Goal: Information Seeking & Learning: Learn about a topic

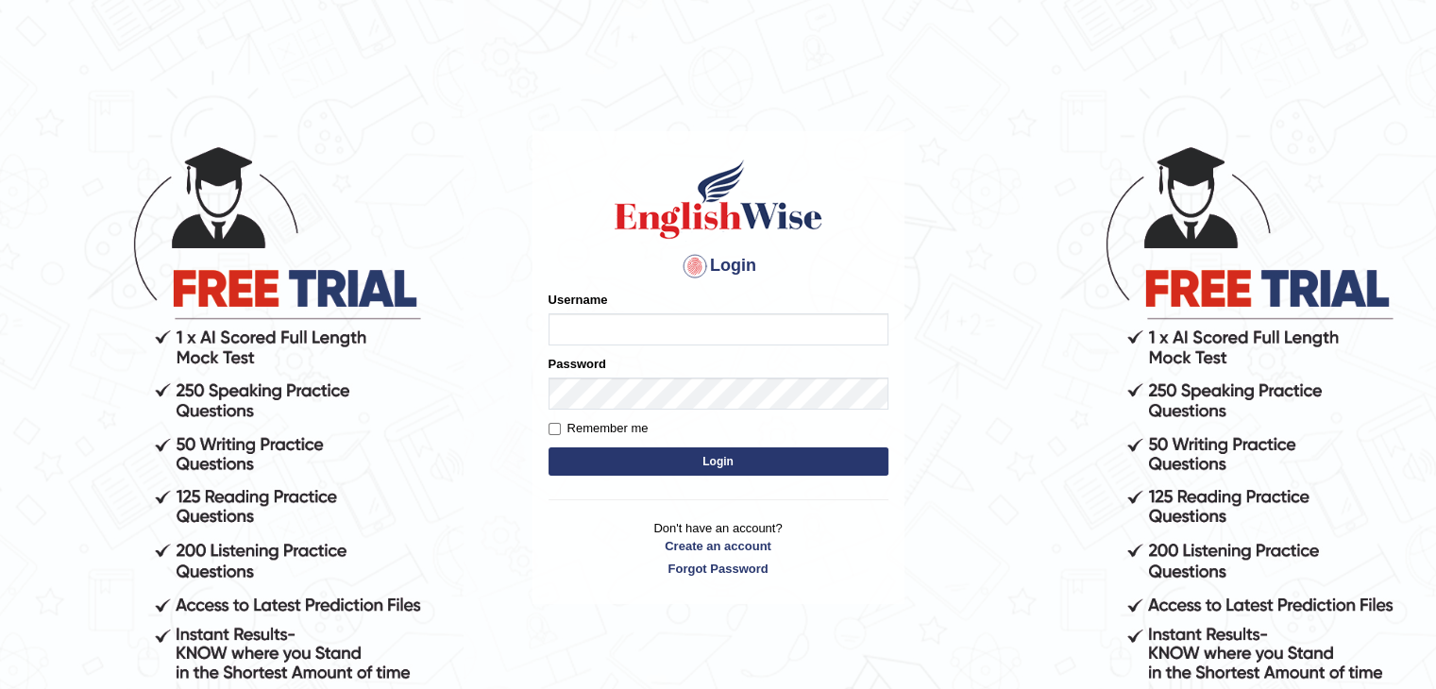
type input "Jitendra"
click at [691, 457] on button "Login" at bounding box center [719, 462] width 340 height 28
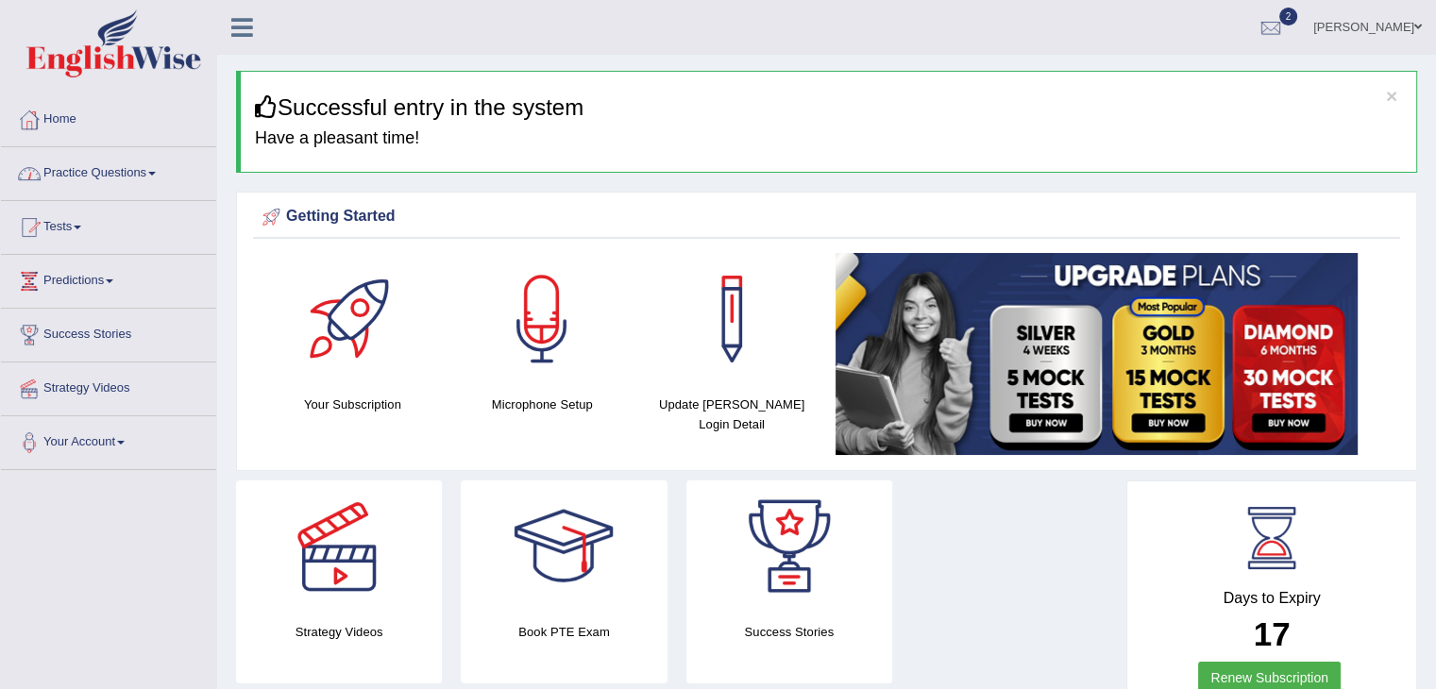
click at [72, 176] on link "Practice Questions" at bounding box center [108, 170] width 215 height 47
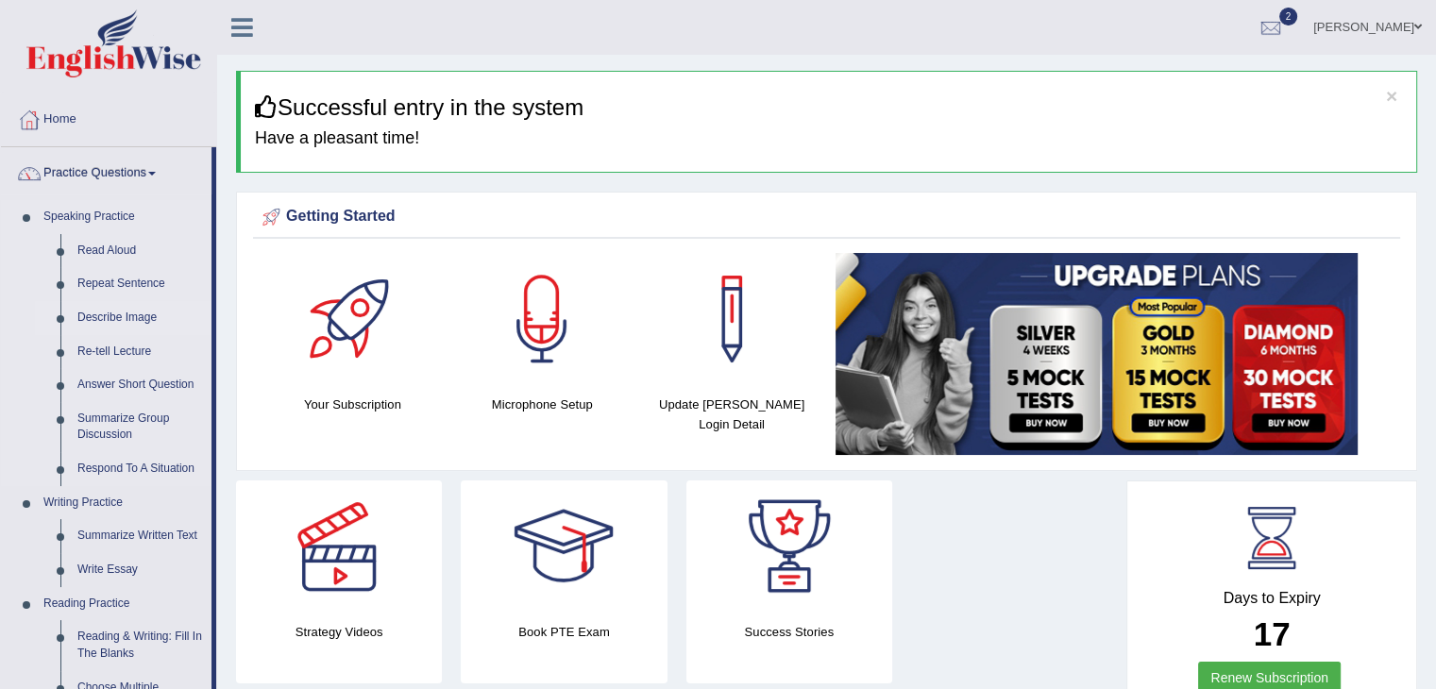
click at [114, 316] on link "Describe Image" at bounding box center [140, 318] width 143 height 34
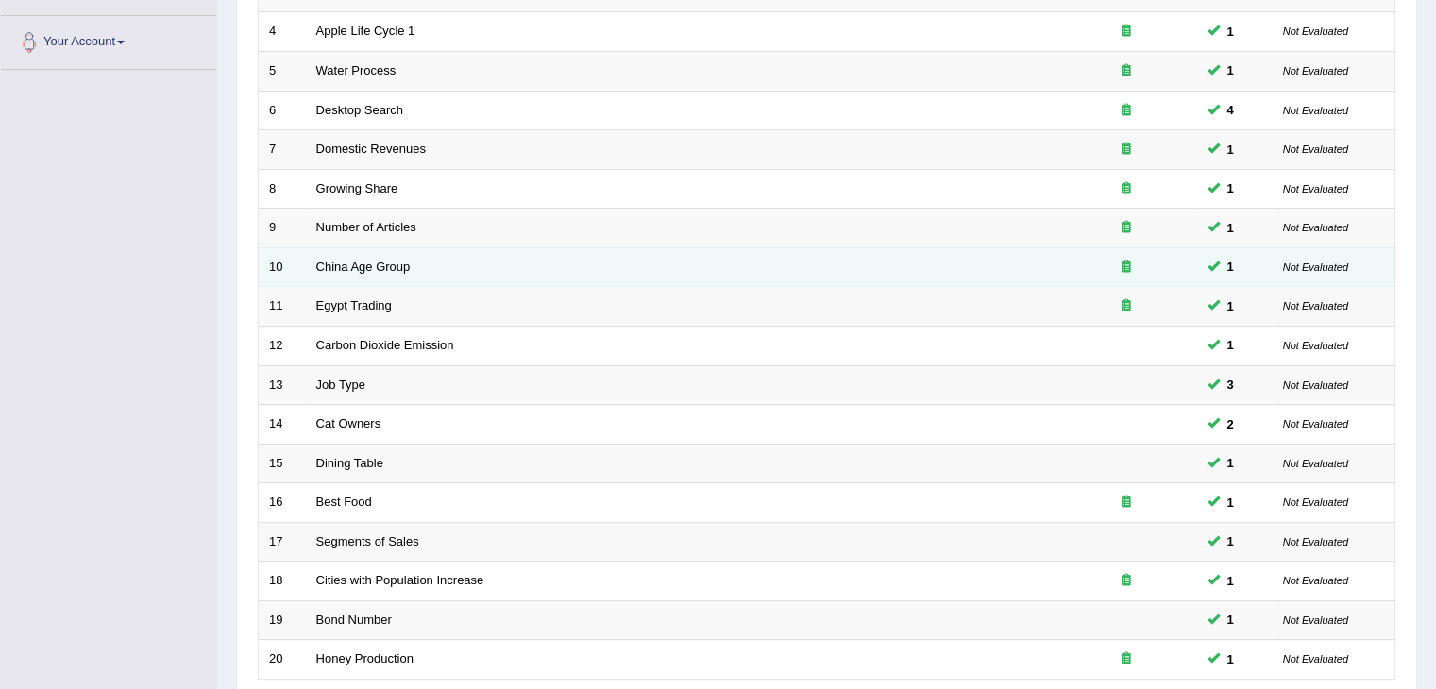
scroll to position [555, 0]
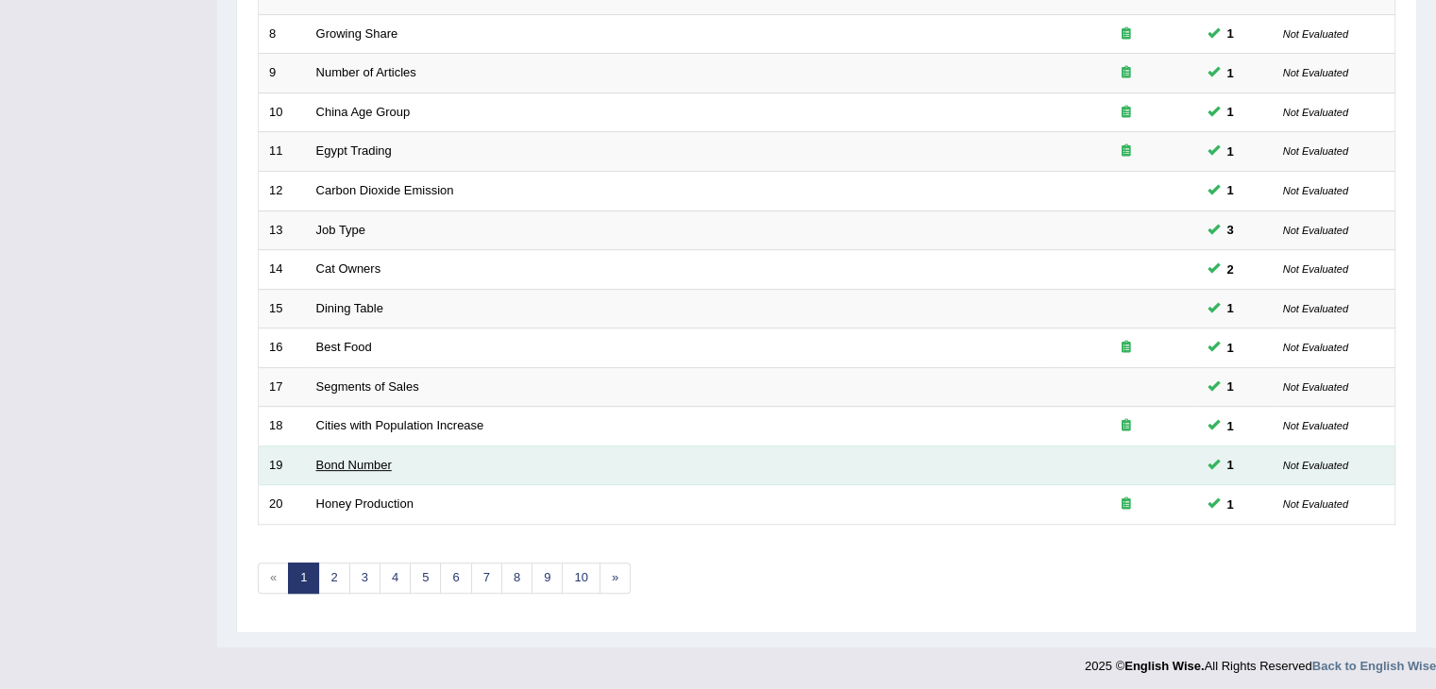
click at [347, 465] on link "Bond Number" at bounding box center [354, 465] width 76 height 14
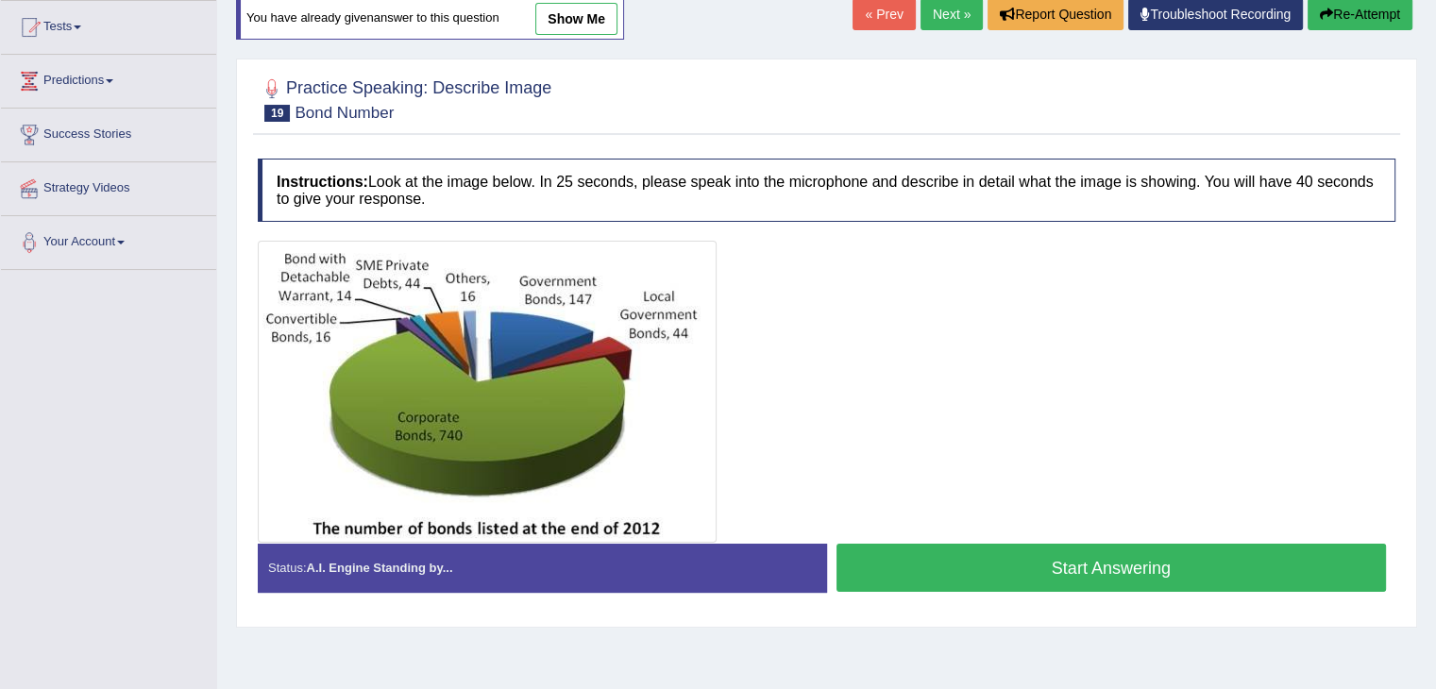
scroll to position [202, 0]
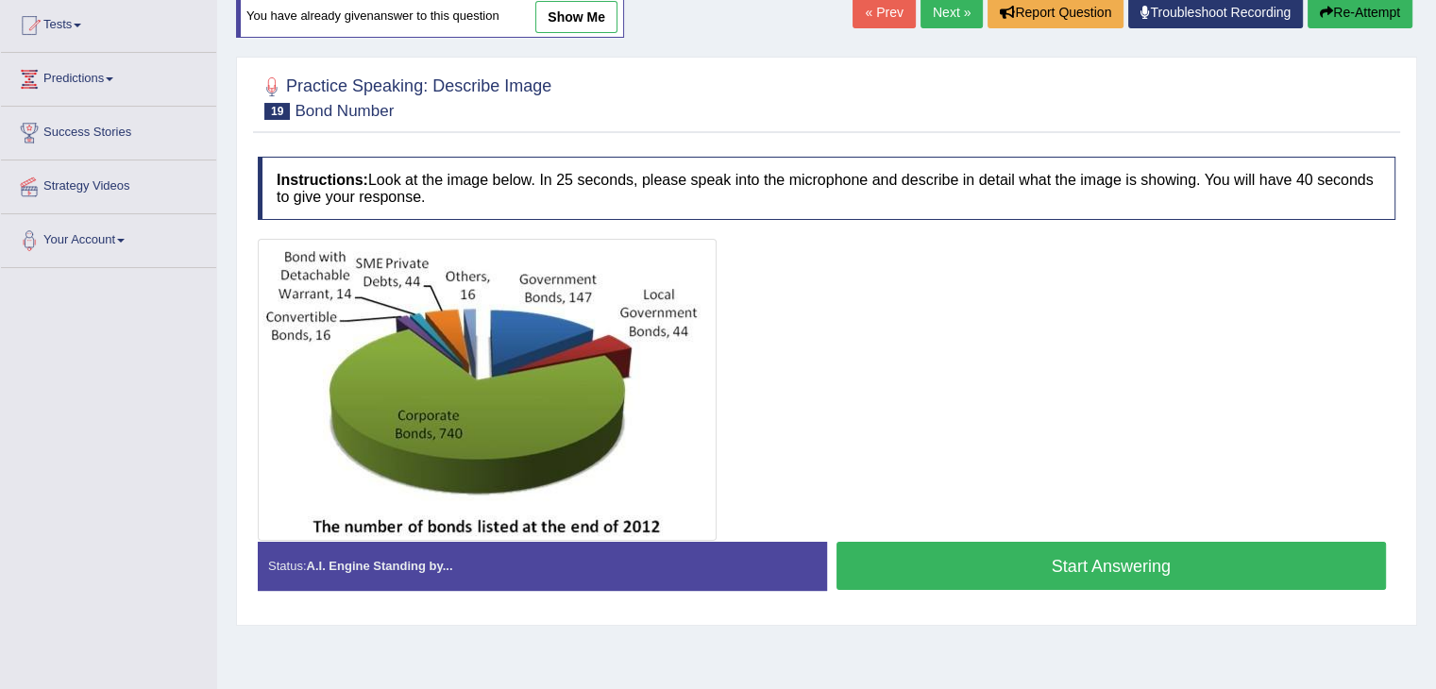
click at [884, 556] on button "Start Answering" at bounding box center [1112, 566] width 550 height 48
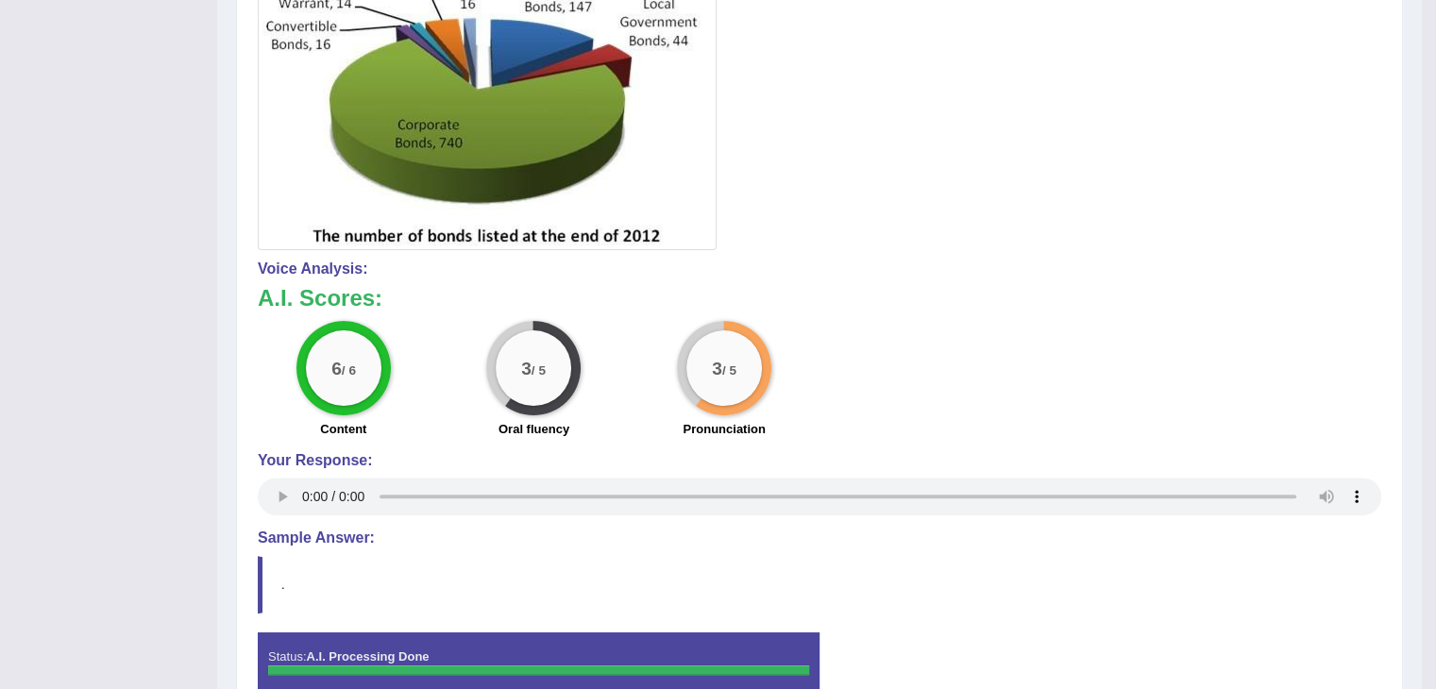
scroll to position [482, 0]
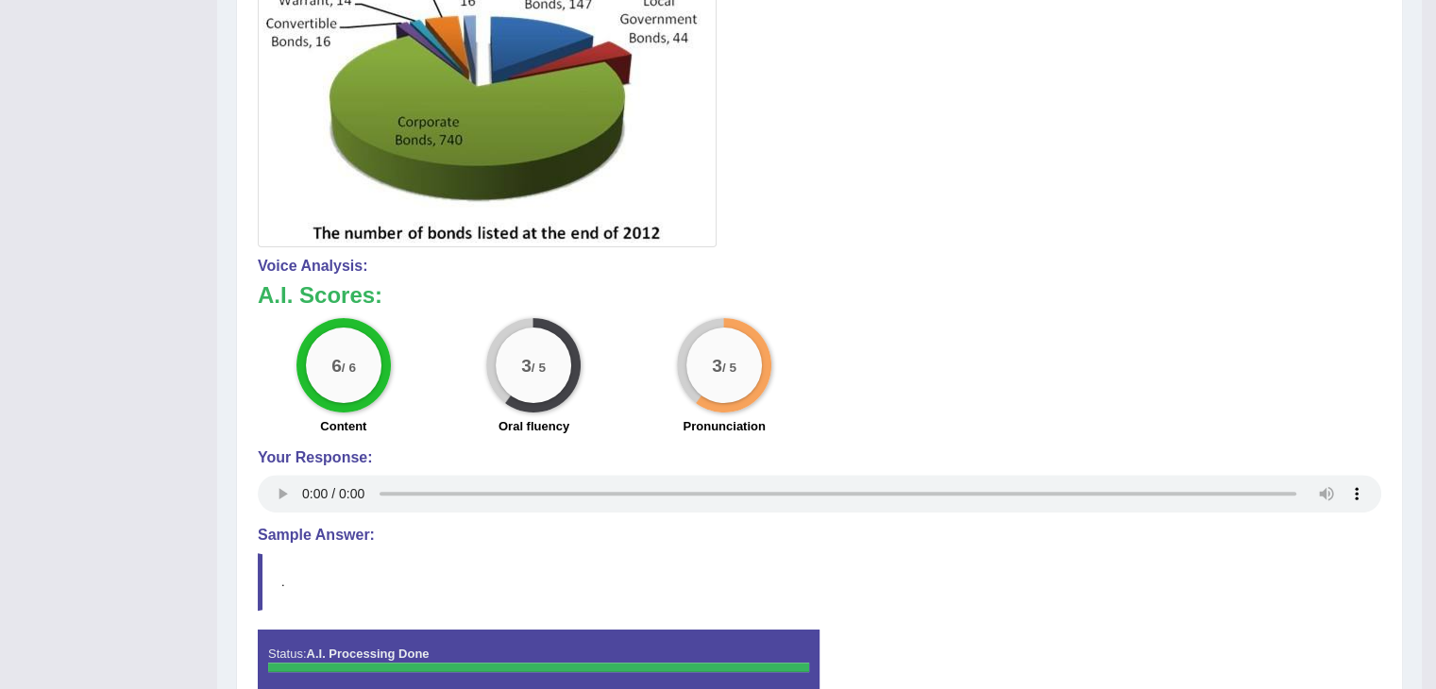
click at [884, 556] on blockquote "." at bounding box center [820, 582] width 1124 height 58
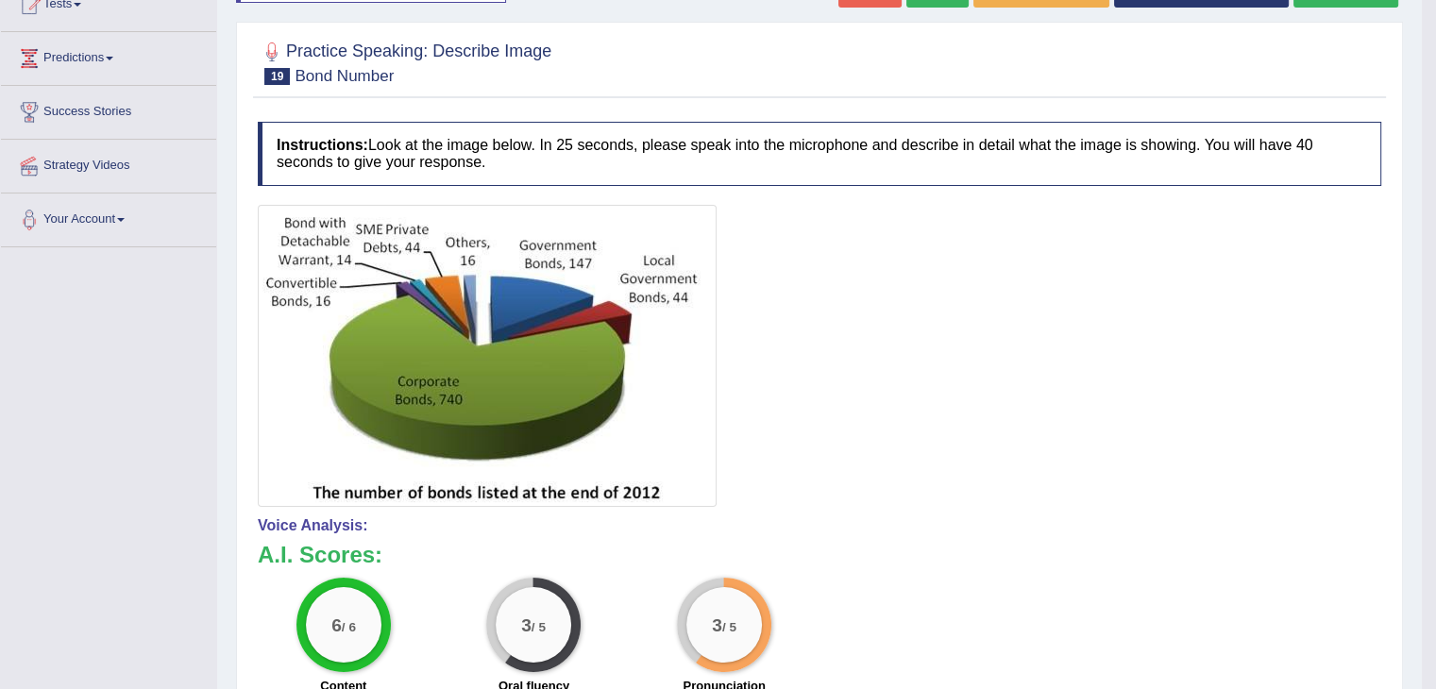
scroll to position [0, 0]
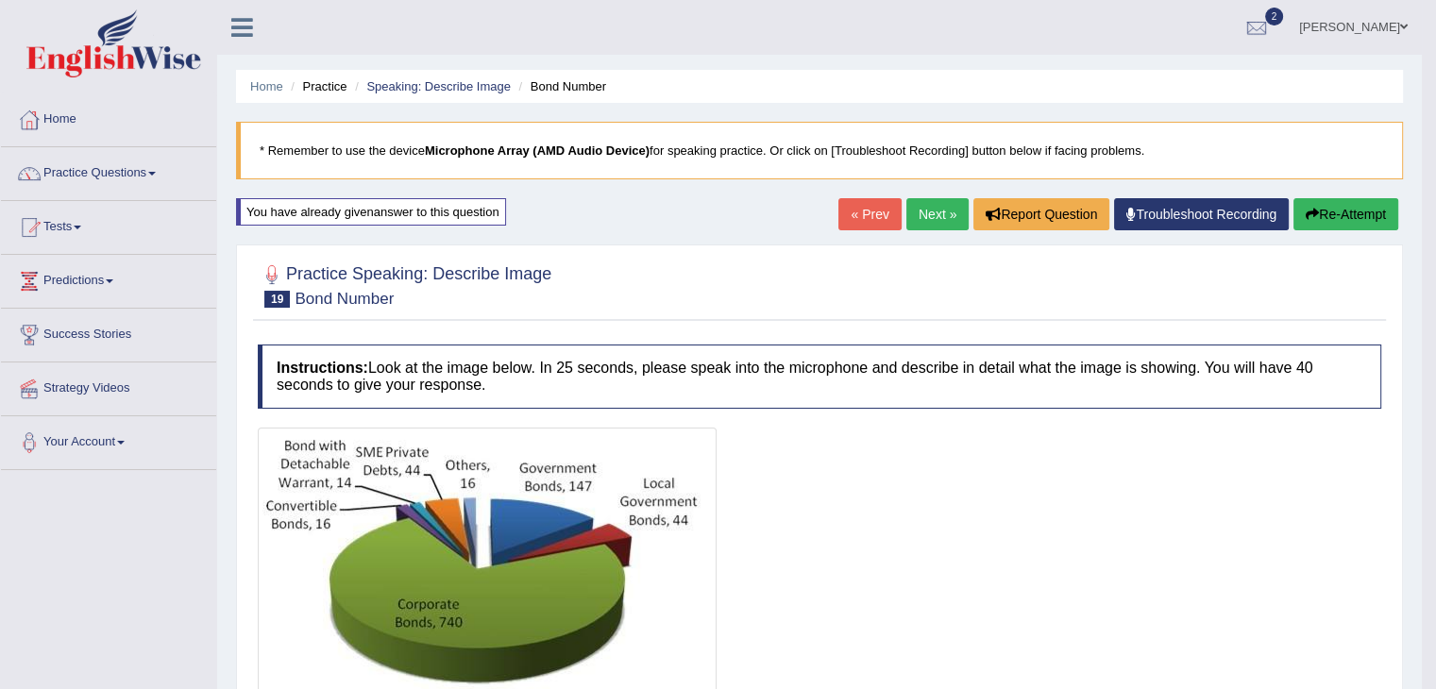
click at [922, 209] on link "Next »" at bounding box center [937, 214] width 62 height 32
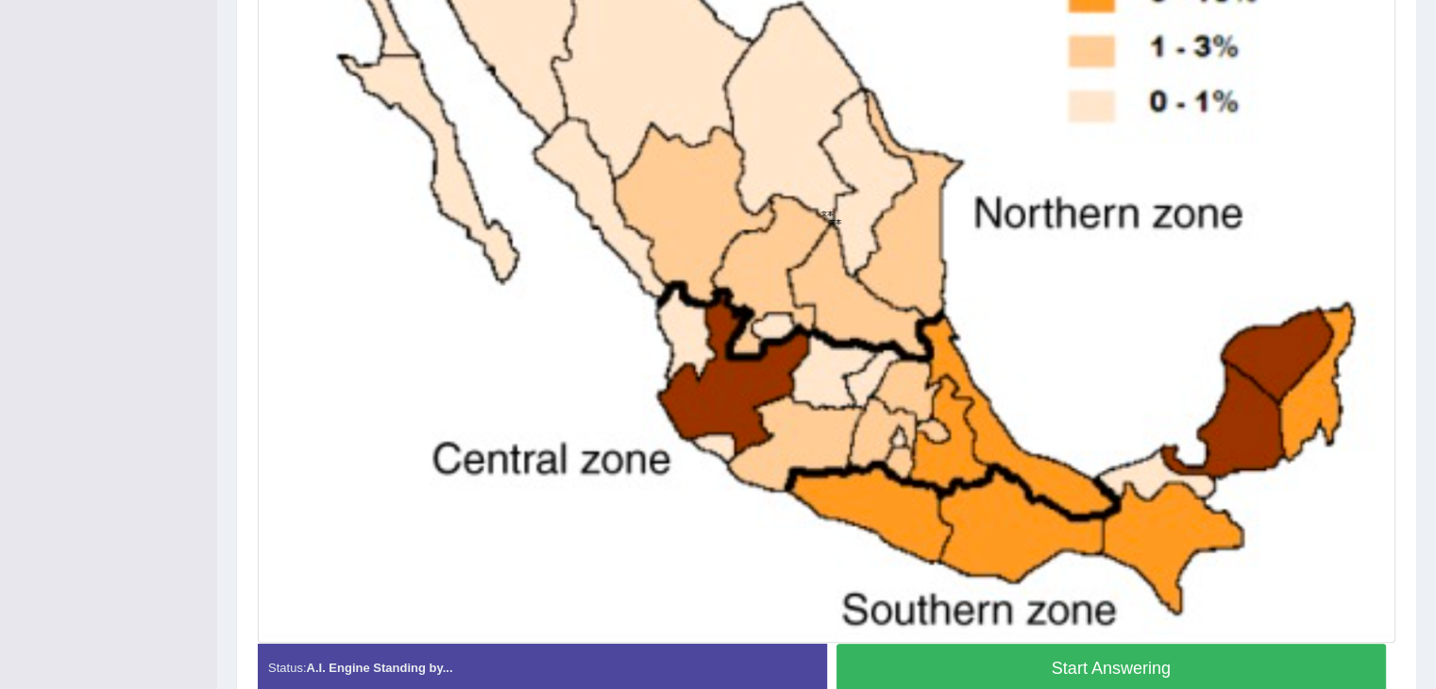
scroll to position [695, 0]
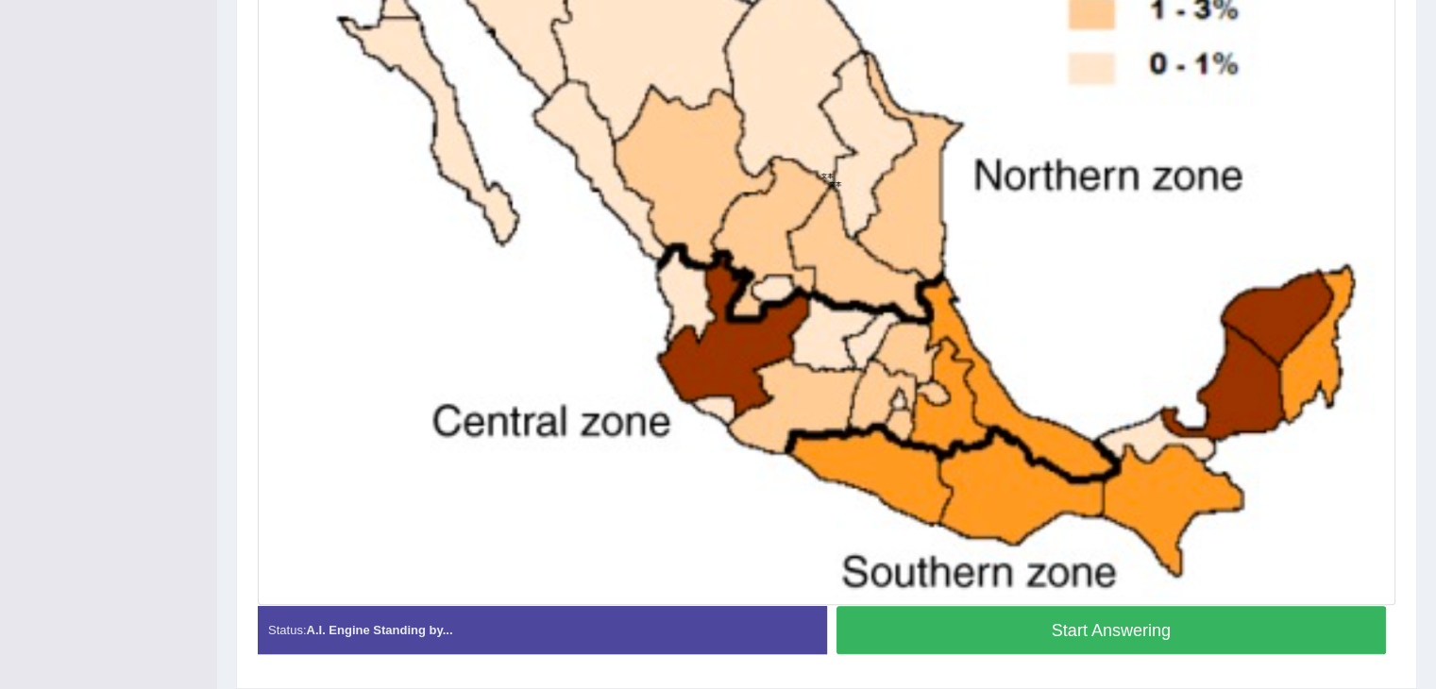
click at [944, 628] on button "Start Answering" at bounding box center [1112, 630] width 550 height 48
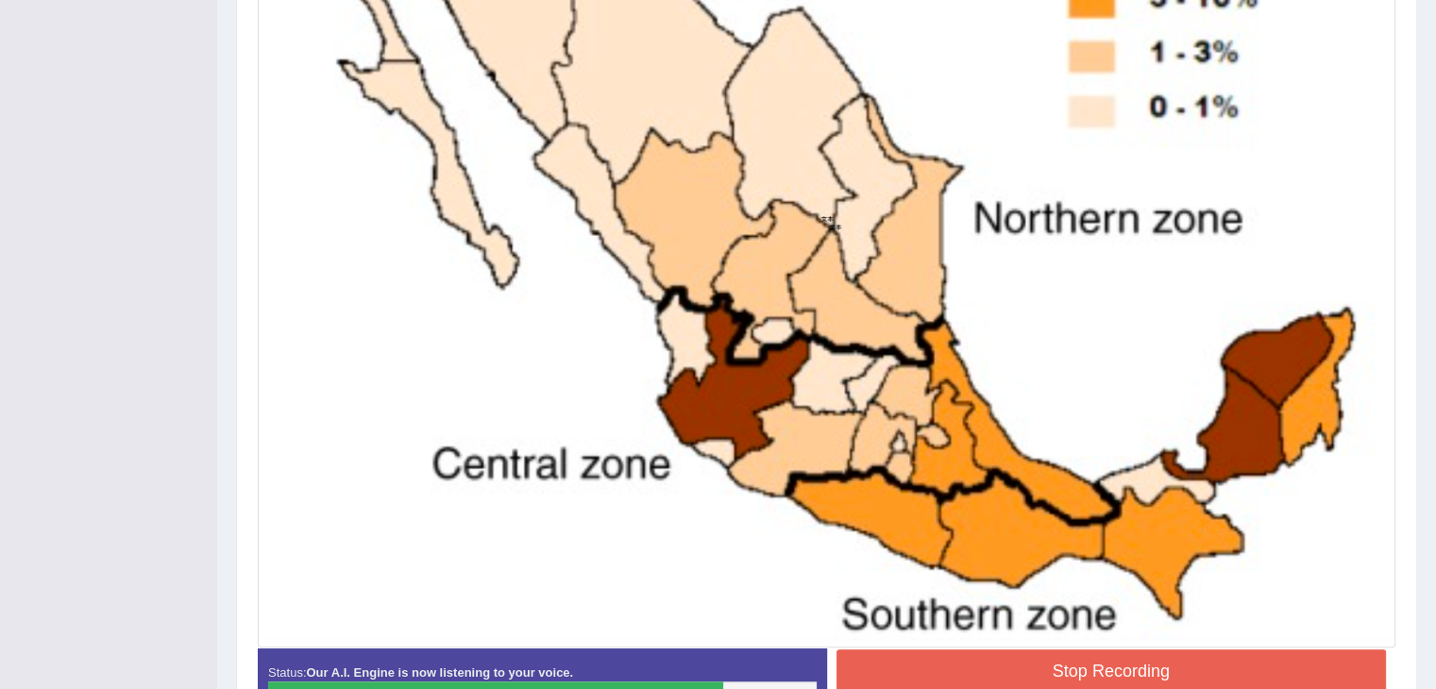
scroll to position [638, 0]
click at [962, 677] on button "Stop Recording" at bounding box center [1112, 671] width 550 height 43
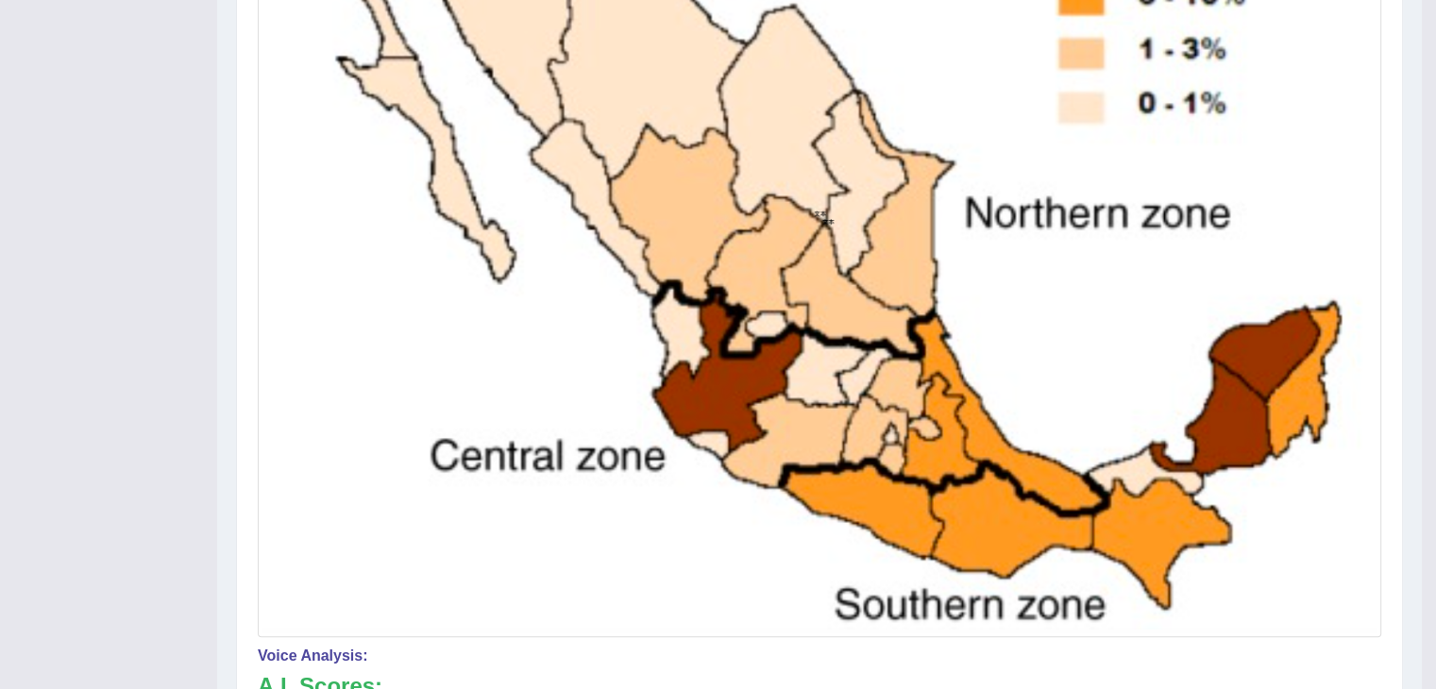
click at [962, 677] on h3 "A.I. Scores:" at bounding box center [820, 686] width 1124 height 25
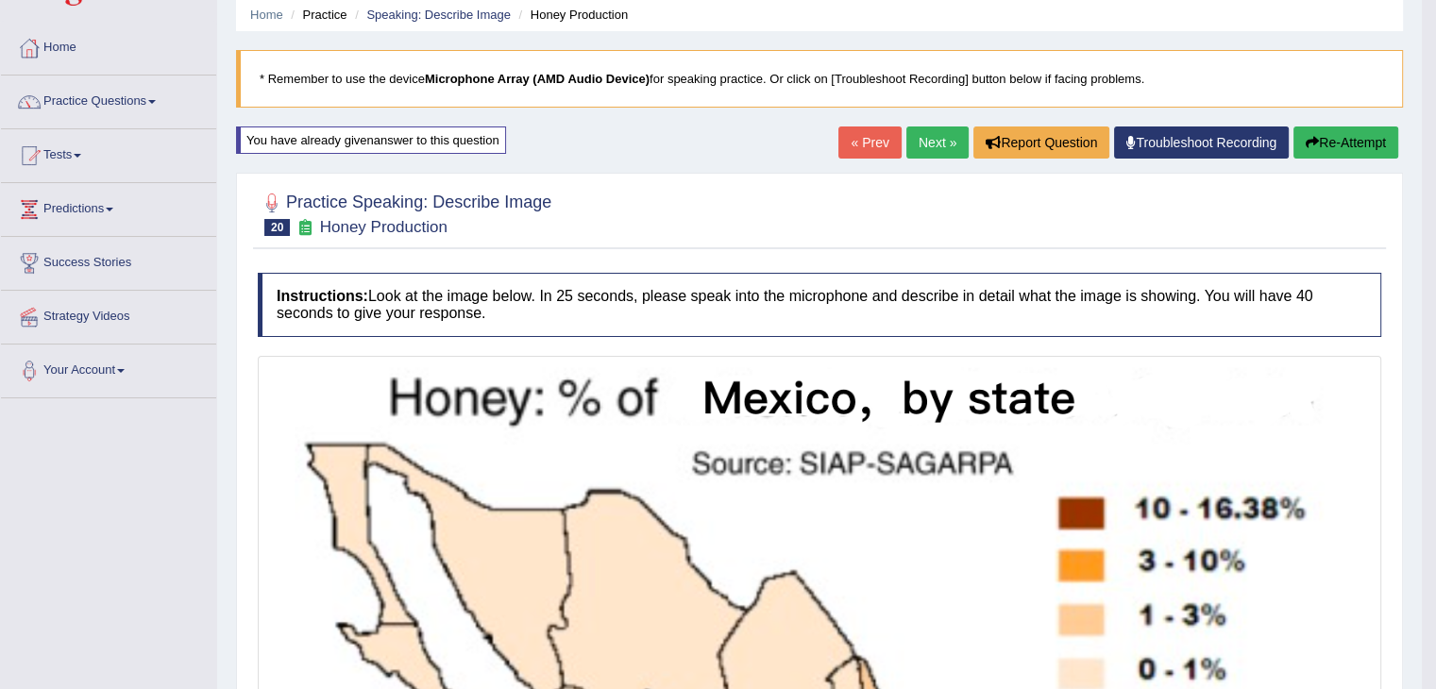
scroll to position [70, 0]
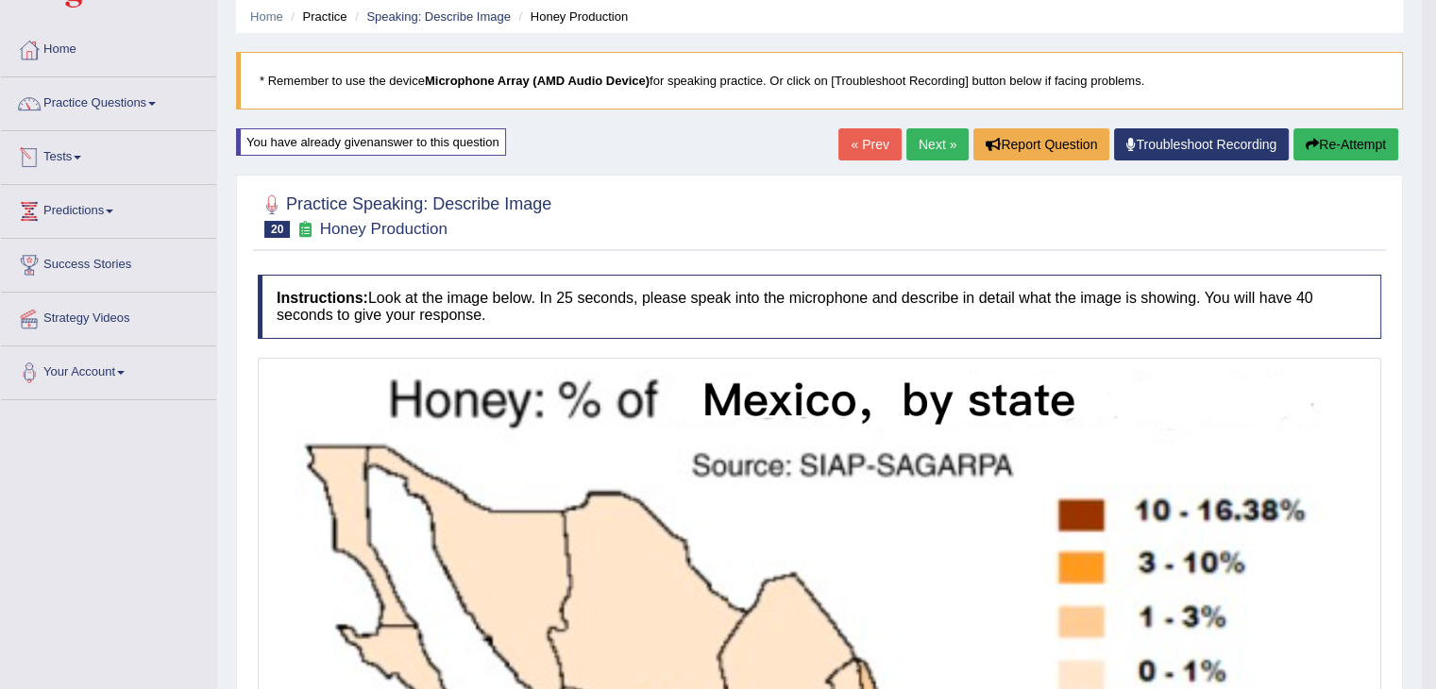
click at [74, 152] on link "Tests" at bounding box center [108, 154] width 215 height 47
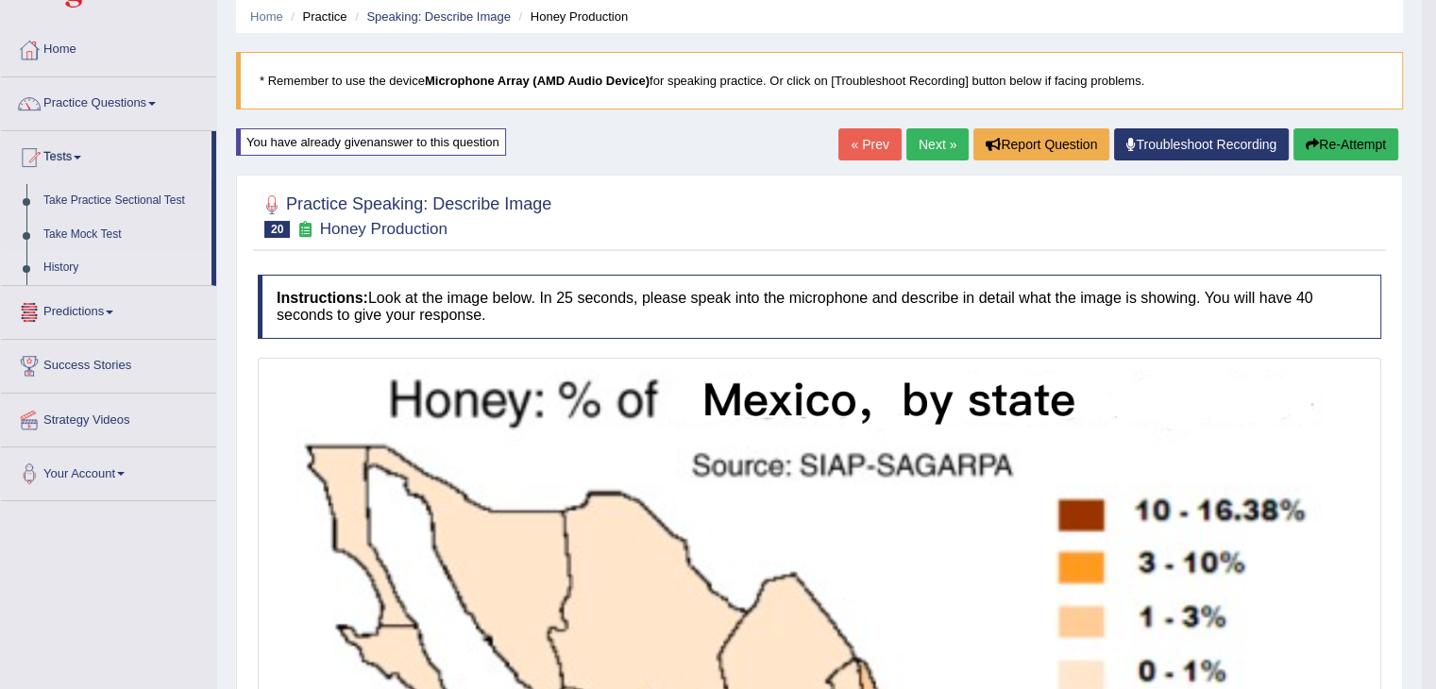
click at [65, 272] on link "History" at bounding box center [123, 268] width 177 height 34
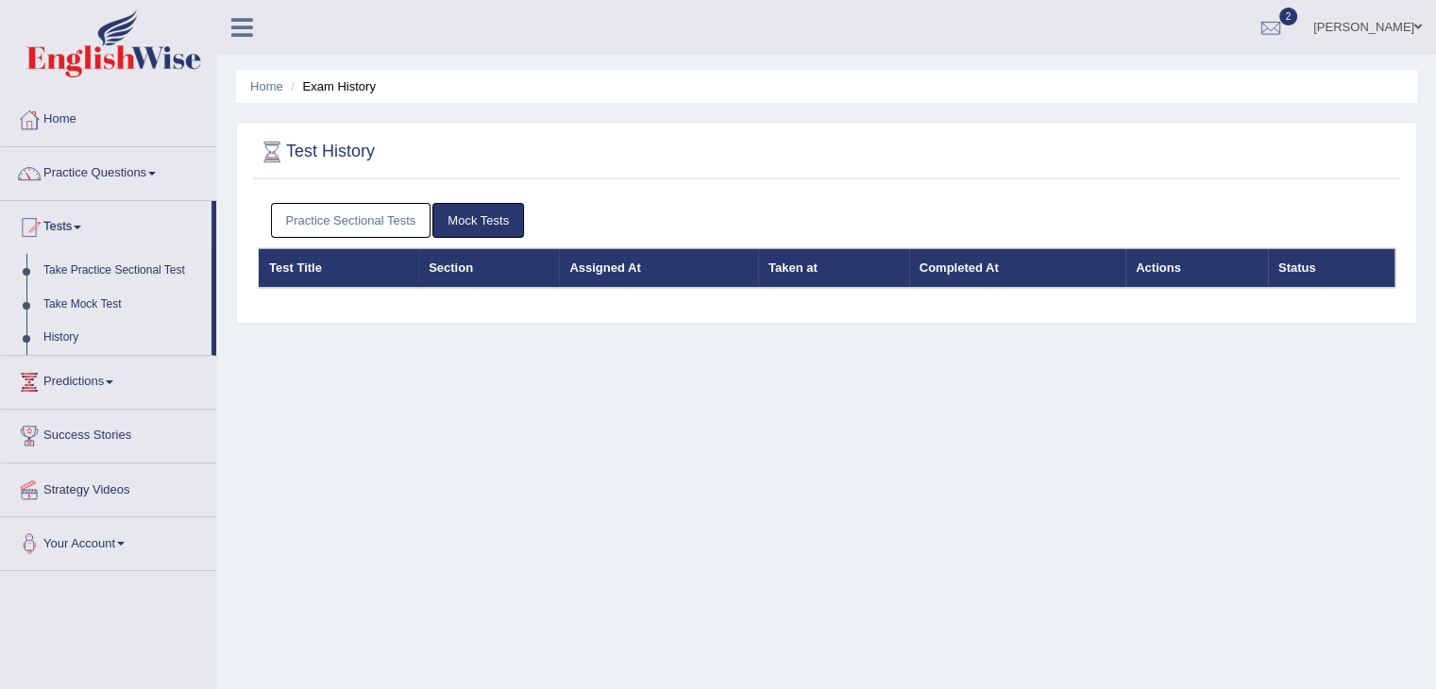
click at [65, 272] on link "Take Practice Sectional Test" at bounding box center [123, 271] width 177 height 34
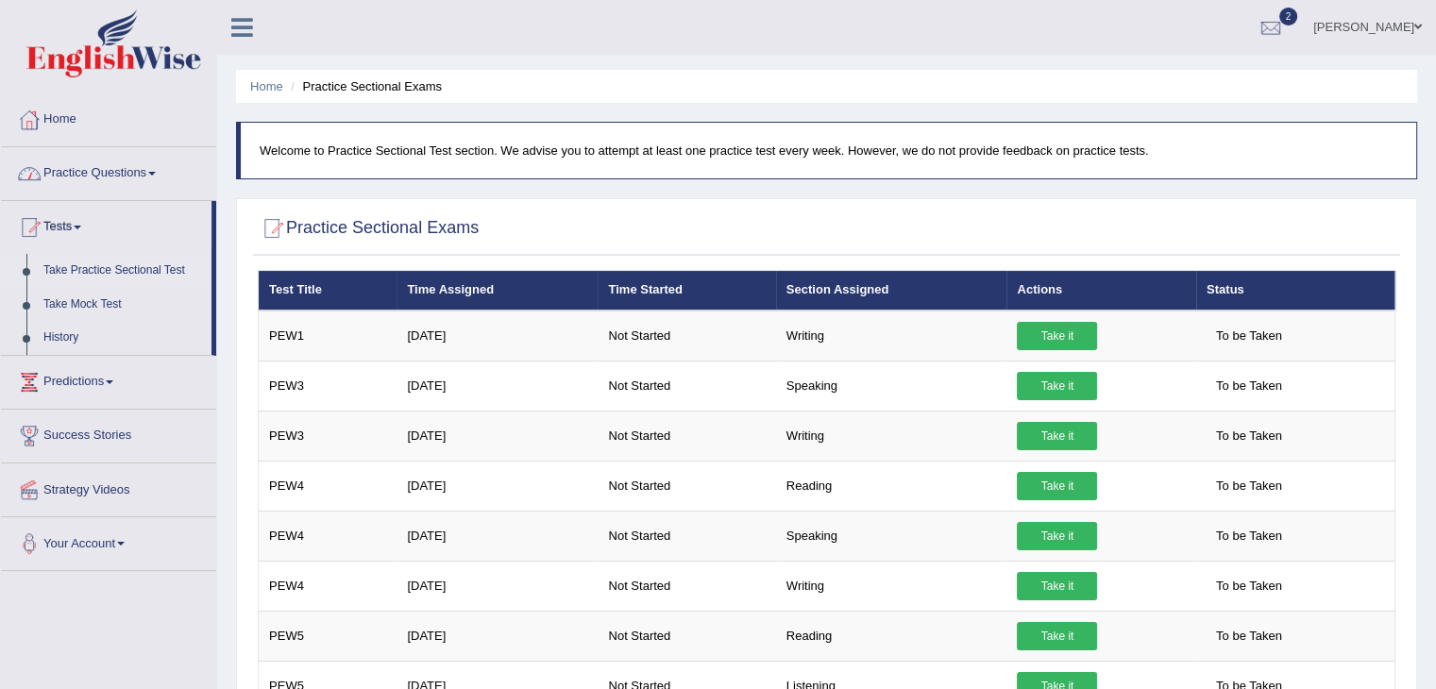
click at [26, 122] on div at bounding box center [29, 120] width 28 height 28
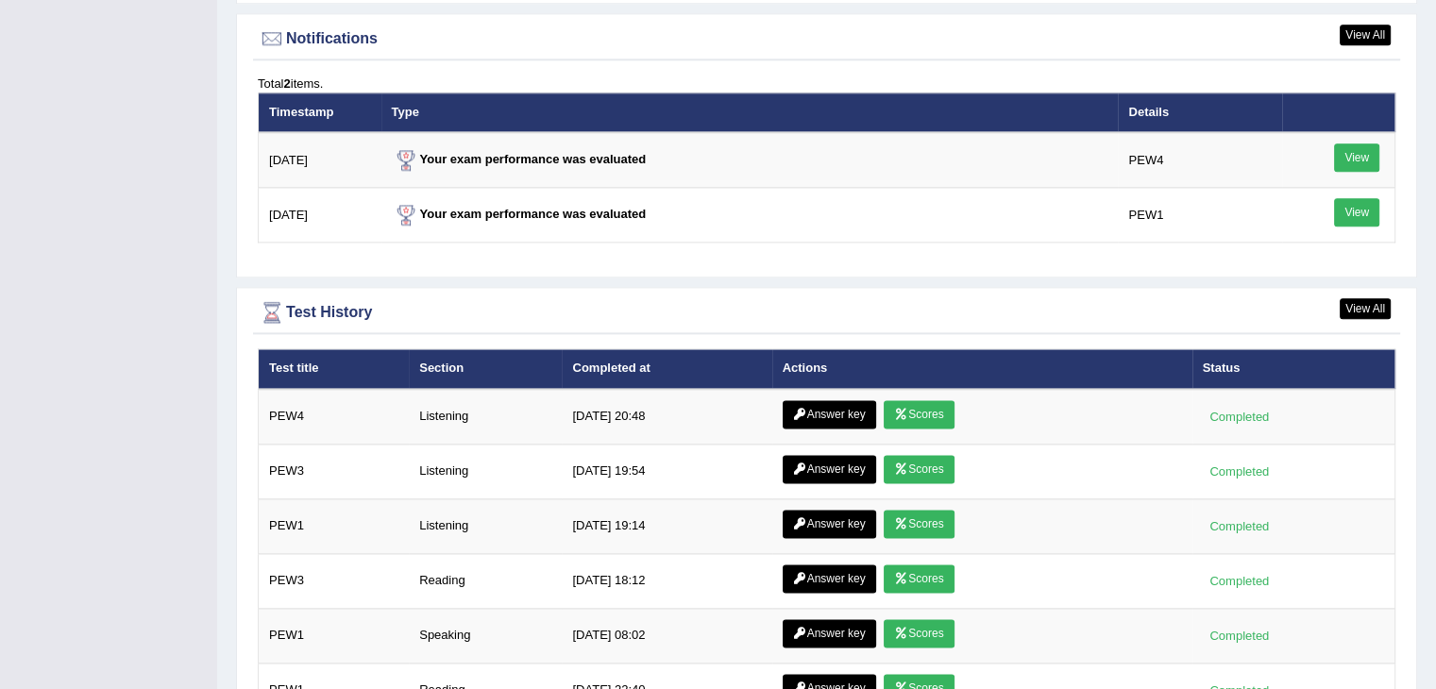
scroll to position [2300, 0]
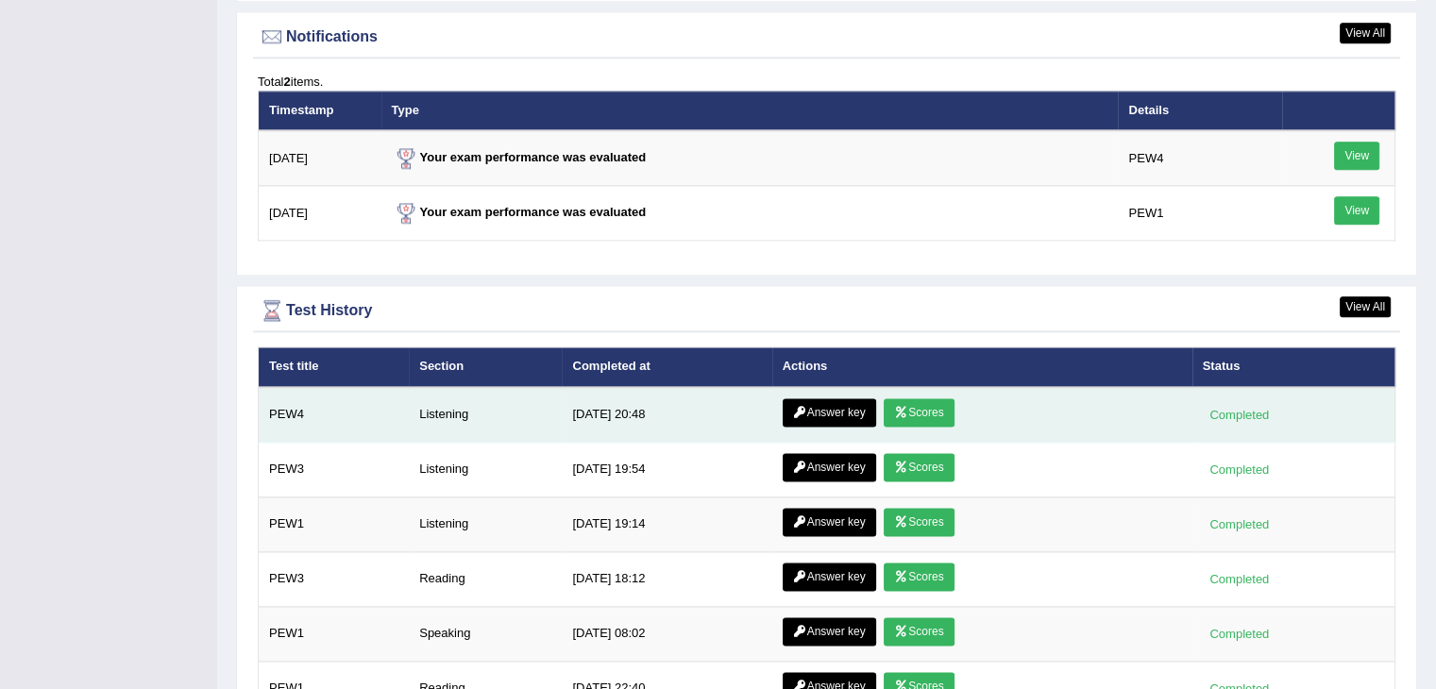
click at [812, 407] on link "Answer key" at bounding box center [829, 412] width 93 height 28
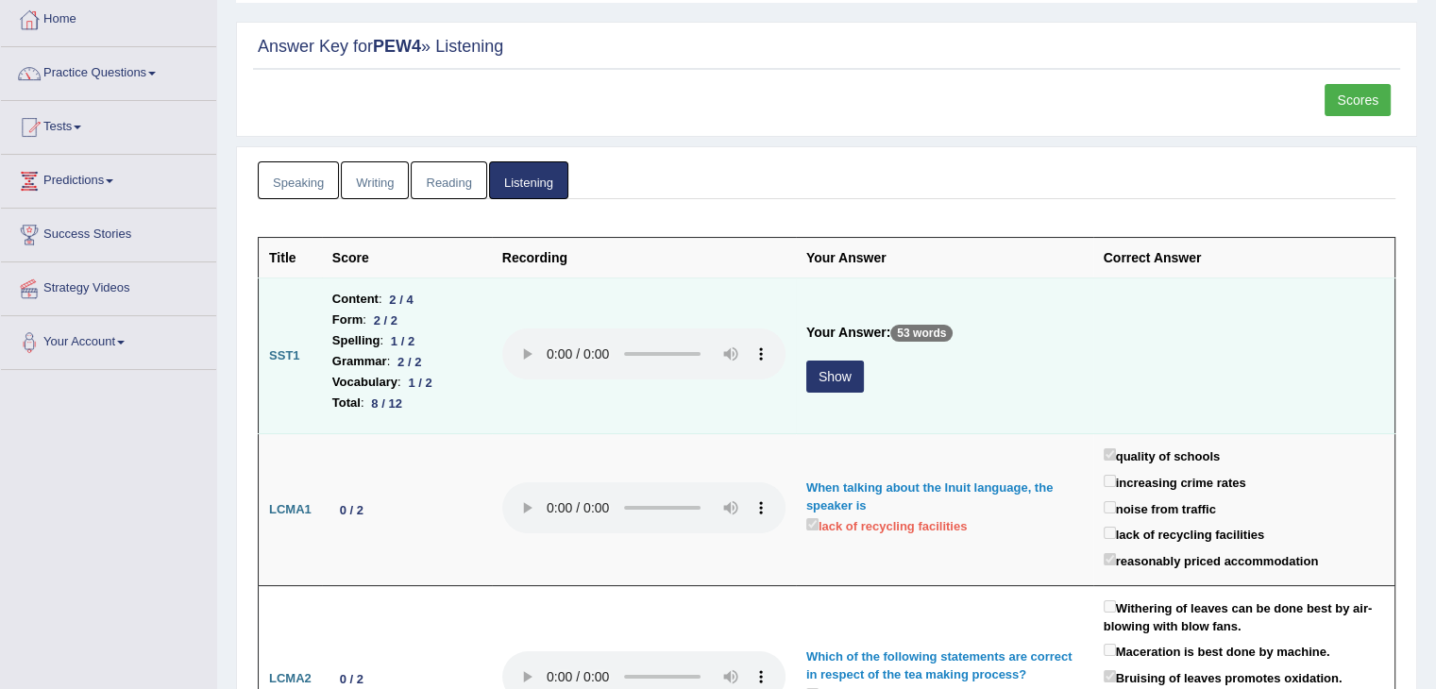
scroll to position [102, 0]
click at [848, 382] on button "Show" at bounding box center [835, 375] width 58 height 32
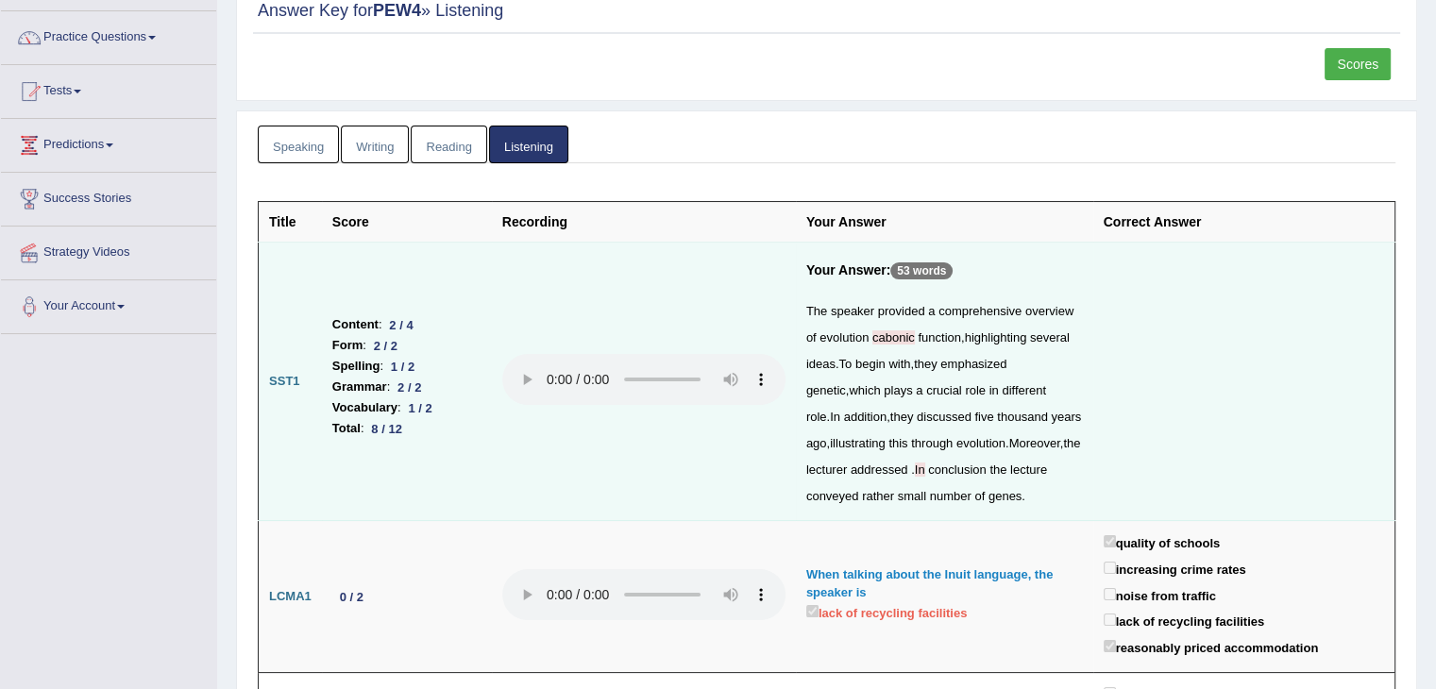
scroll to position [200, 0]
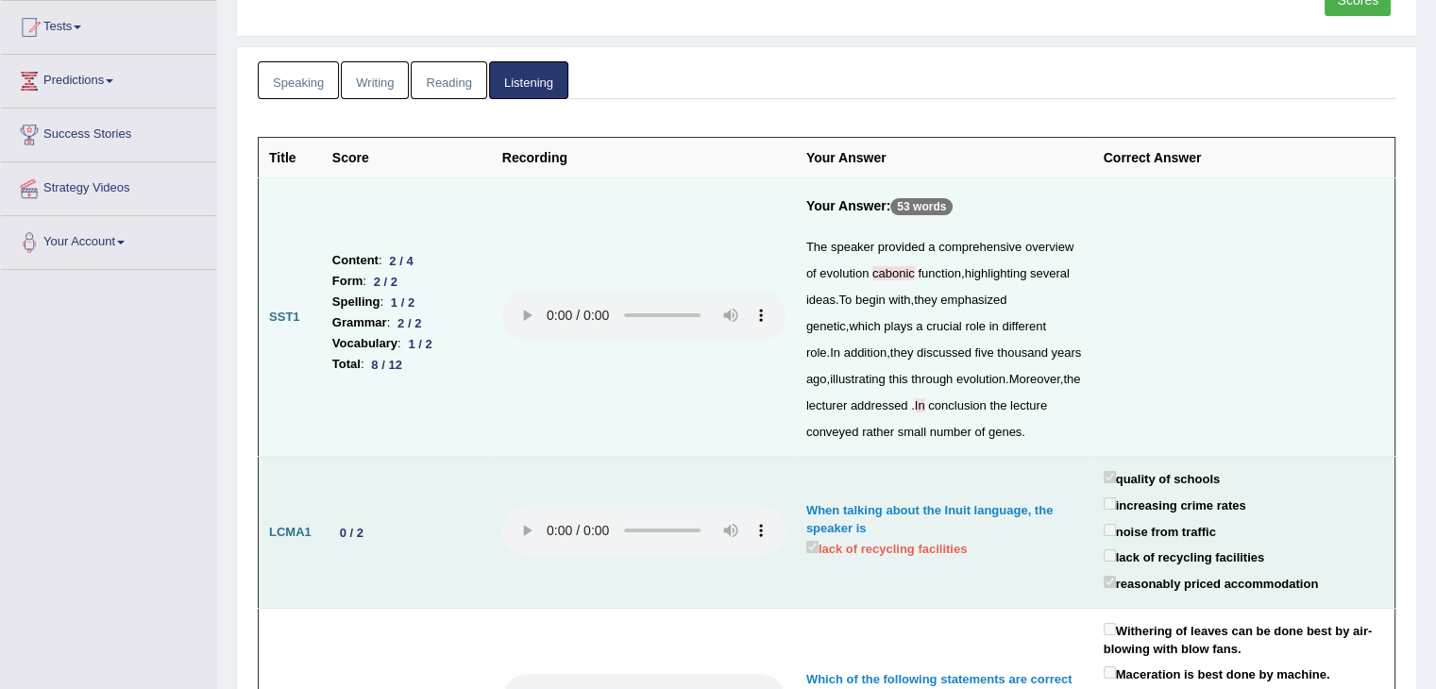
drag, startPoint x: 848, startPoint y: 382, endPoint x: 701, endPoint y: 464, distance: 167.4
click at [701, 464] on td at bounding box center [644, 533] width 304 height 152
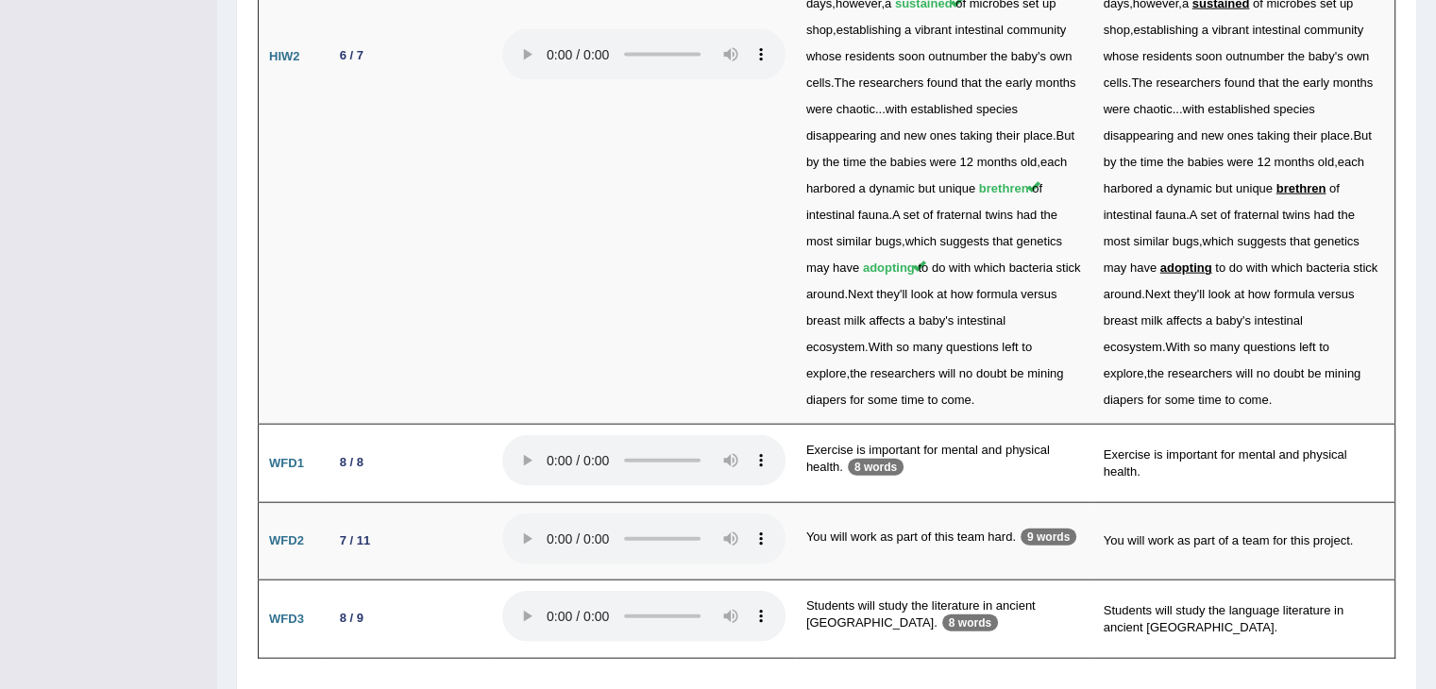
scroll to position [4365, 0]
